Goal: Register for event/course

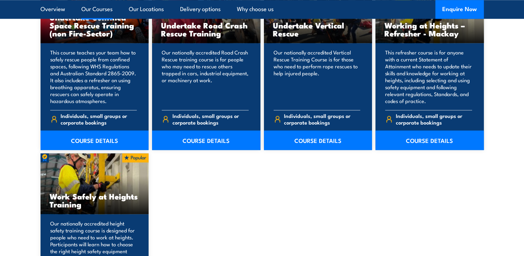
scroll to position [867, 0]
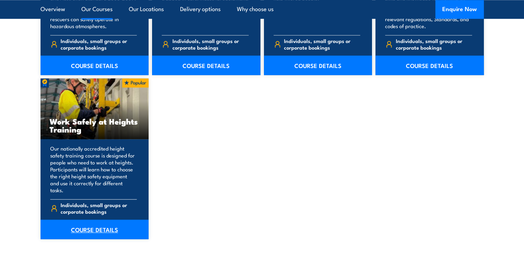
click at [106, 220] on link "COURSE DETAILS" at bounding box center [95, 228] width 108 height 19
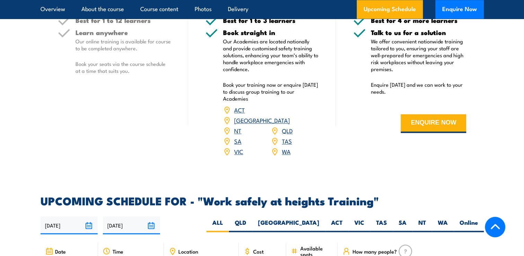
scroll to position [1005, 0]
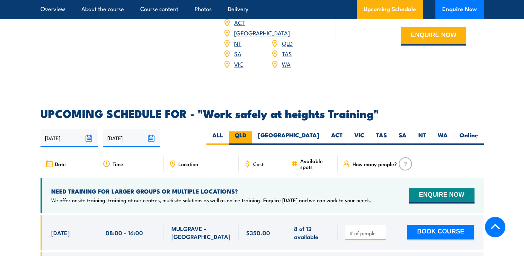
click at [252, 131] on label "QLD" at bounding box center [240, 138] width 23 height 14
click at [251, 131] on input "QLD" at bounding box center [248, 133] width 5 height 5
radio input "true"
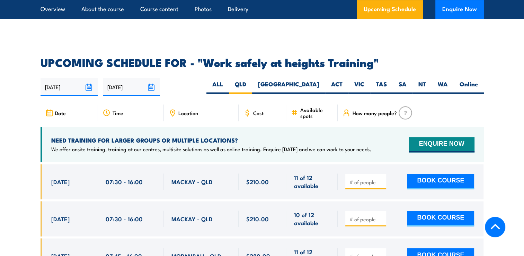
scroll to position [1033, 0]
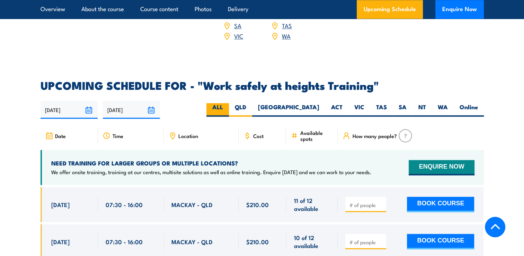
click at [229, 103] on label "ALL" at bounding box center [218, 110] width 23 height 14
click at [228, 103] on input "ALL" at bounding box center [225, 105] width 5 height 5
radio input "true"
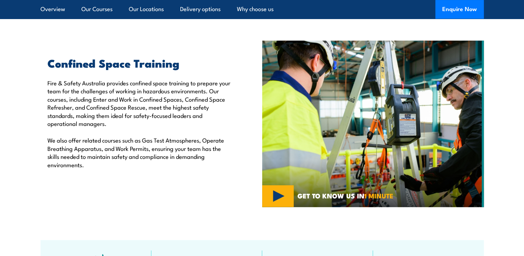
scroll to position [208, 0]
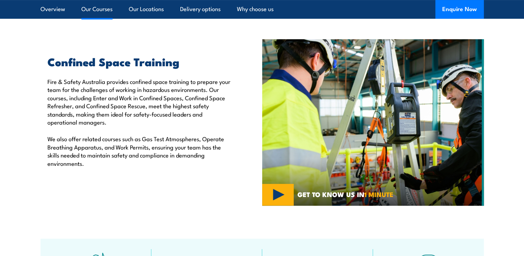
click at [106, 11] on link "Our Courses" at bounding box center [96, 9] width 31 height 18
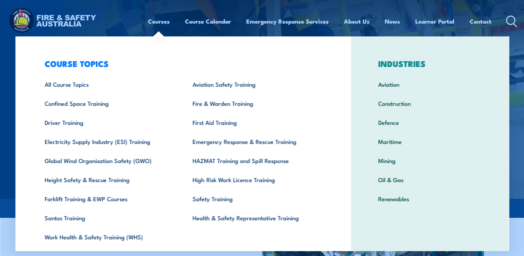
click at [159, 19] on link "Courses" at bounding box center [159, 21] width 22 height 18
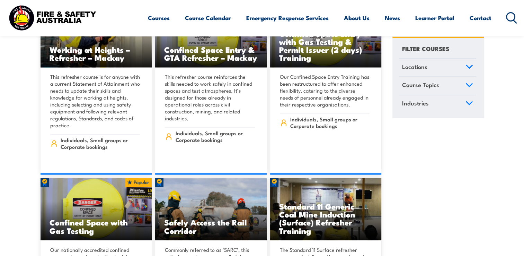
scroll to position [1040, 0]
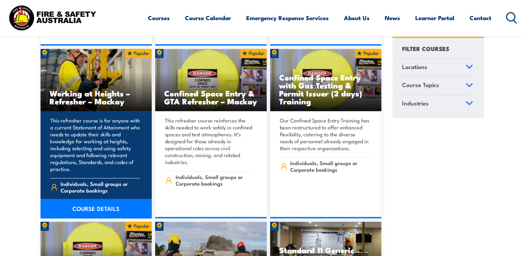
click at [98, 129] on p "This refresher course is for anyone with a current Statement of Attainment who …" at bounding box center [95, 144] width 90 height 55
click at [86, 199] on link "COURSE DETAILS" at bounding box center [97, 208] width 112 height 19
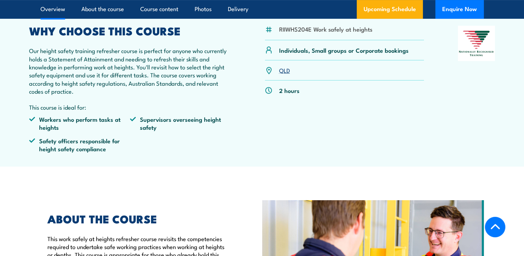
scroll to position [381, 0]
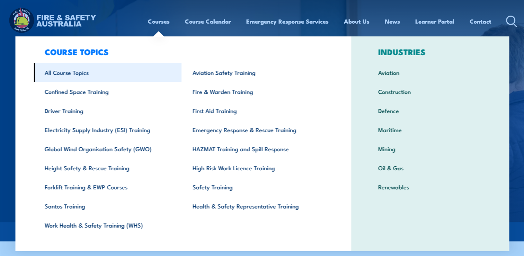
scroll to position [21, 0]
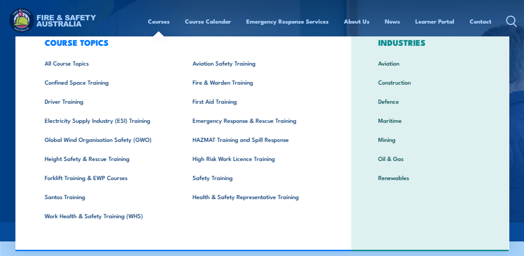
click at [8, 85] on img at bounding box center [262, 111] width 524 height 222
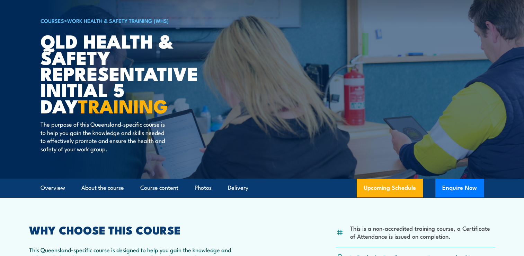
scroll to position [0, 0]
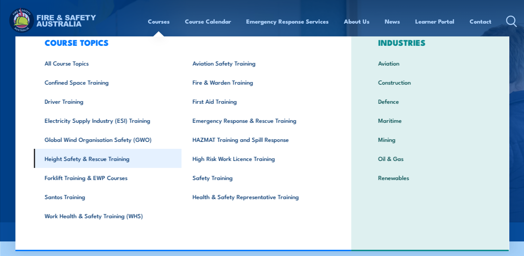
click at [132, 157] on link "Height Safety & Rescue Training" at bounding box center [108, 158] width 148 height 19
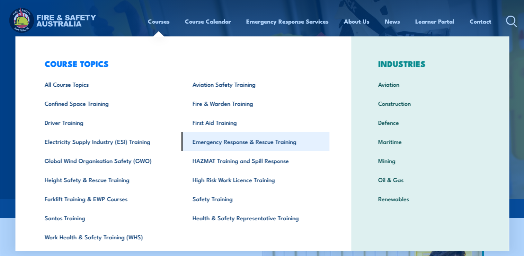
click at [225, 139] on link "Emergency Response & Rescue Training" at bounding box center [256, 141] width 148 height 19
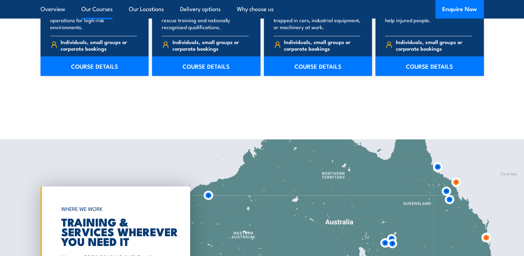
scroll to position [1352, 0]
